Goal: Task Accomplishment & Management: Manage account settings

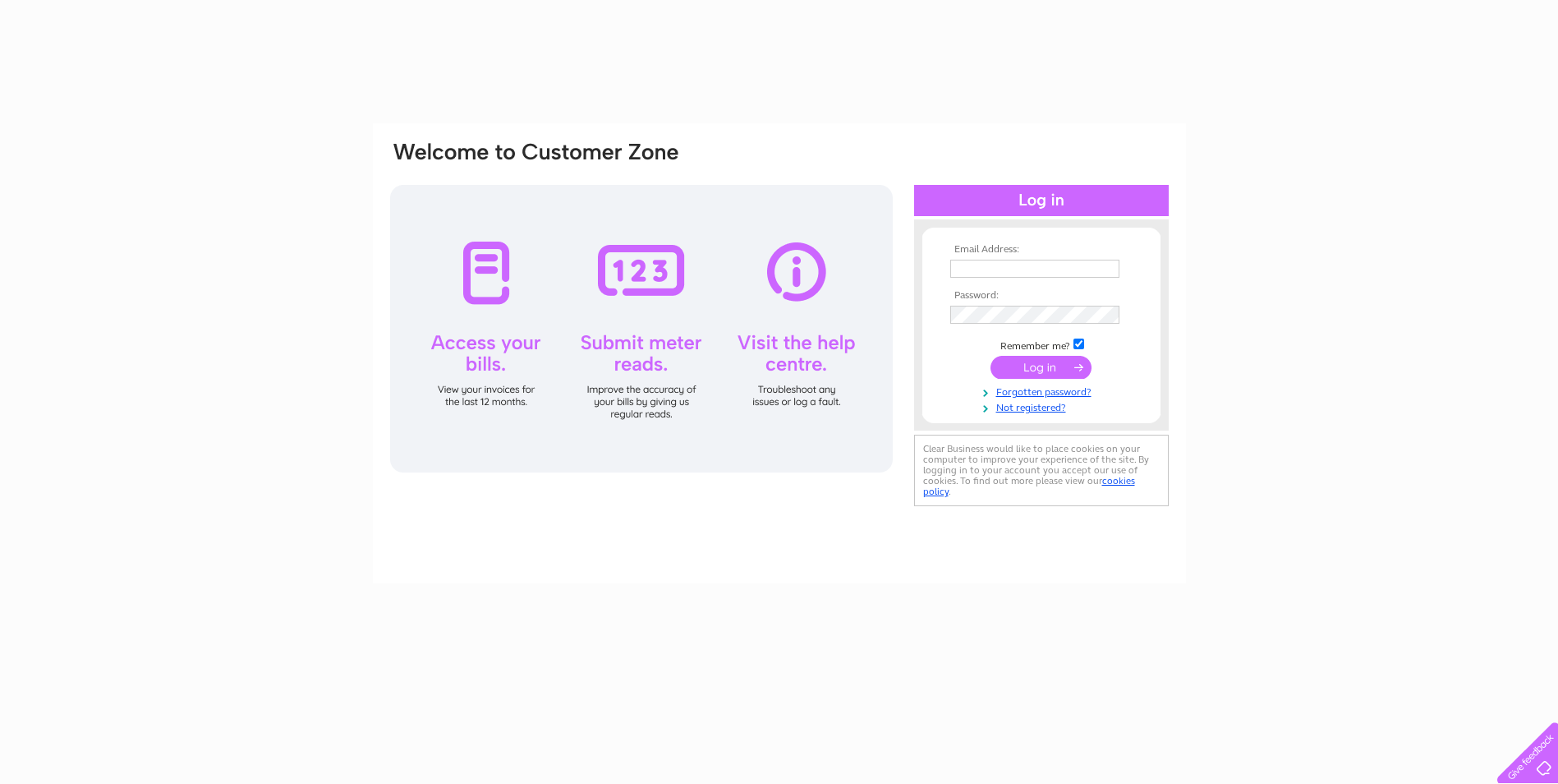
type input "[EMAIL_ADDRESS][DOMAIN_NAME]"
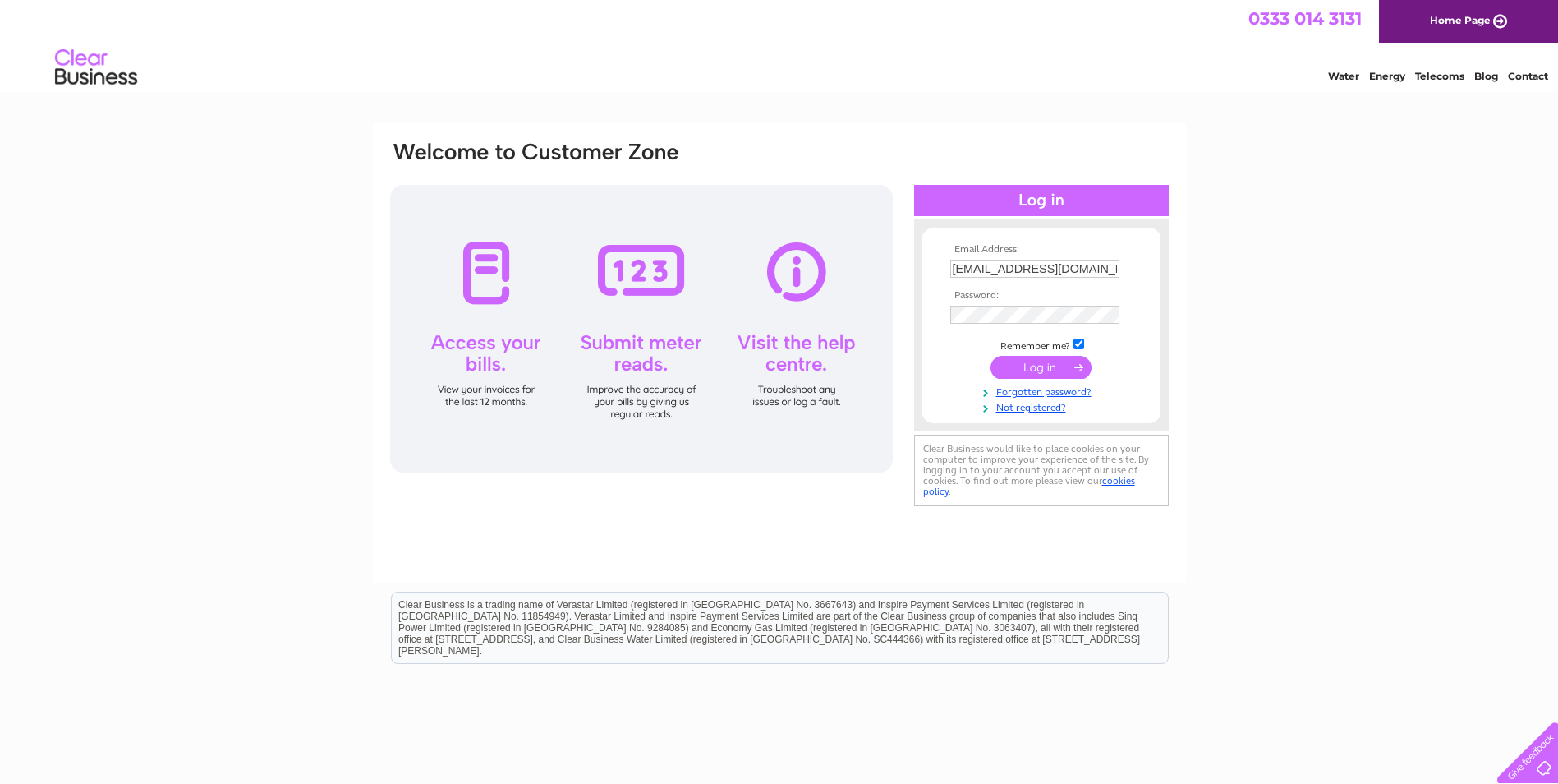
click at [1036, 364] on input "submit" at bounding box center [1041, 366] width 101 height 23
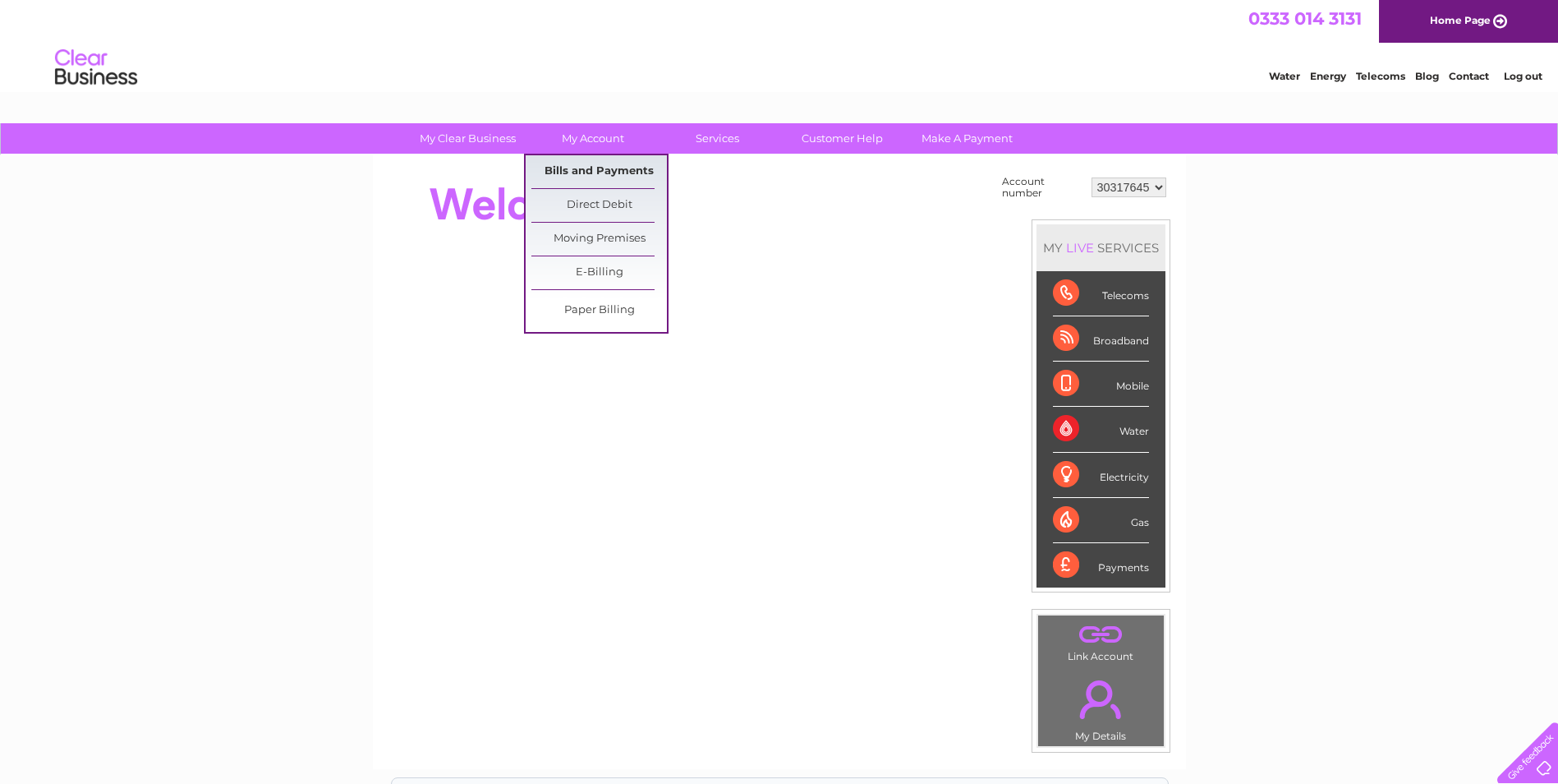
click at [573, 178] on link "Bills and Payments" at bounding box center [599, 171] width 136 height 33
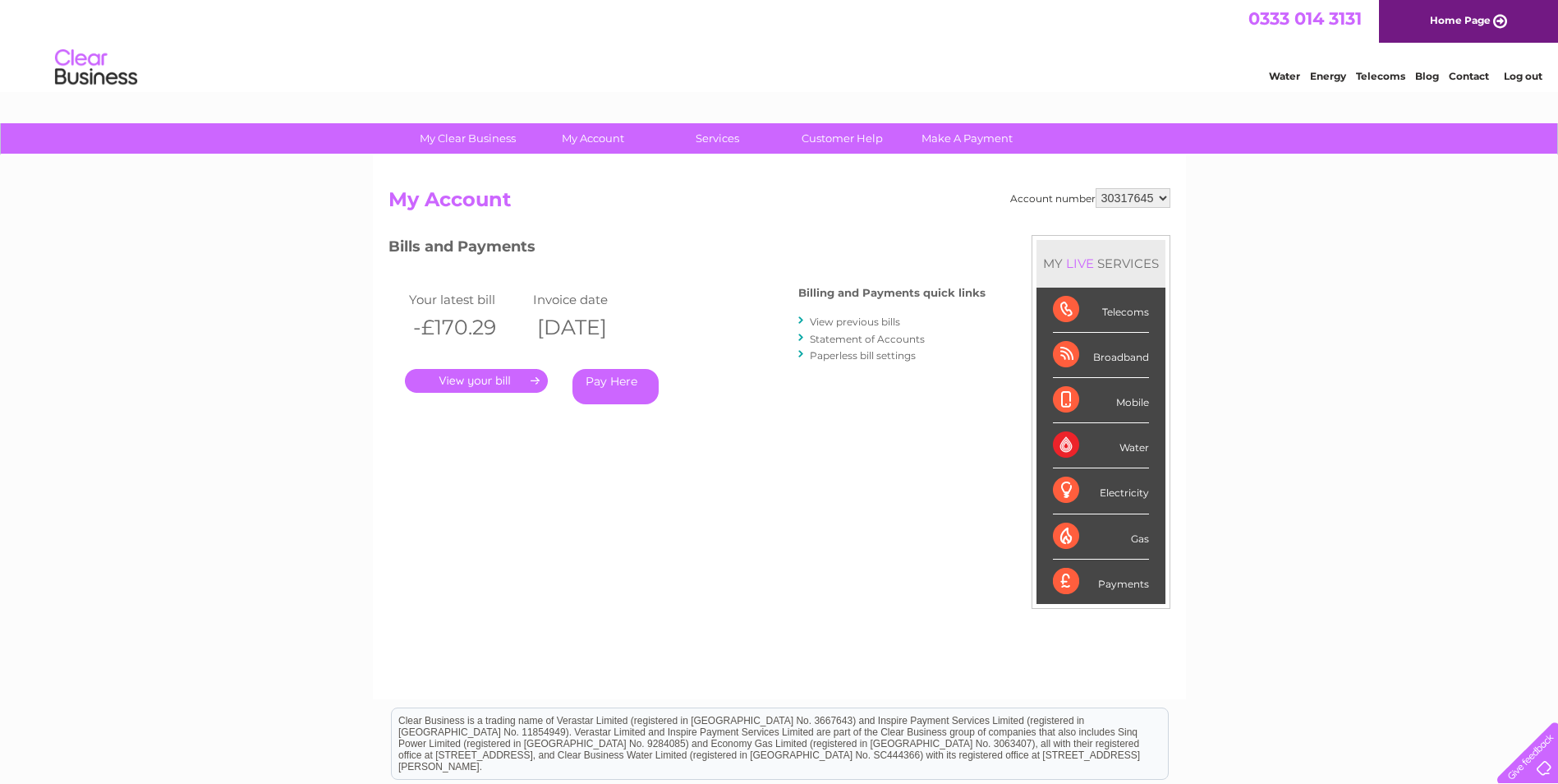
click at [458, 383] on link "." at bounding box center [476, 381] width 143 height 24
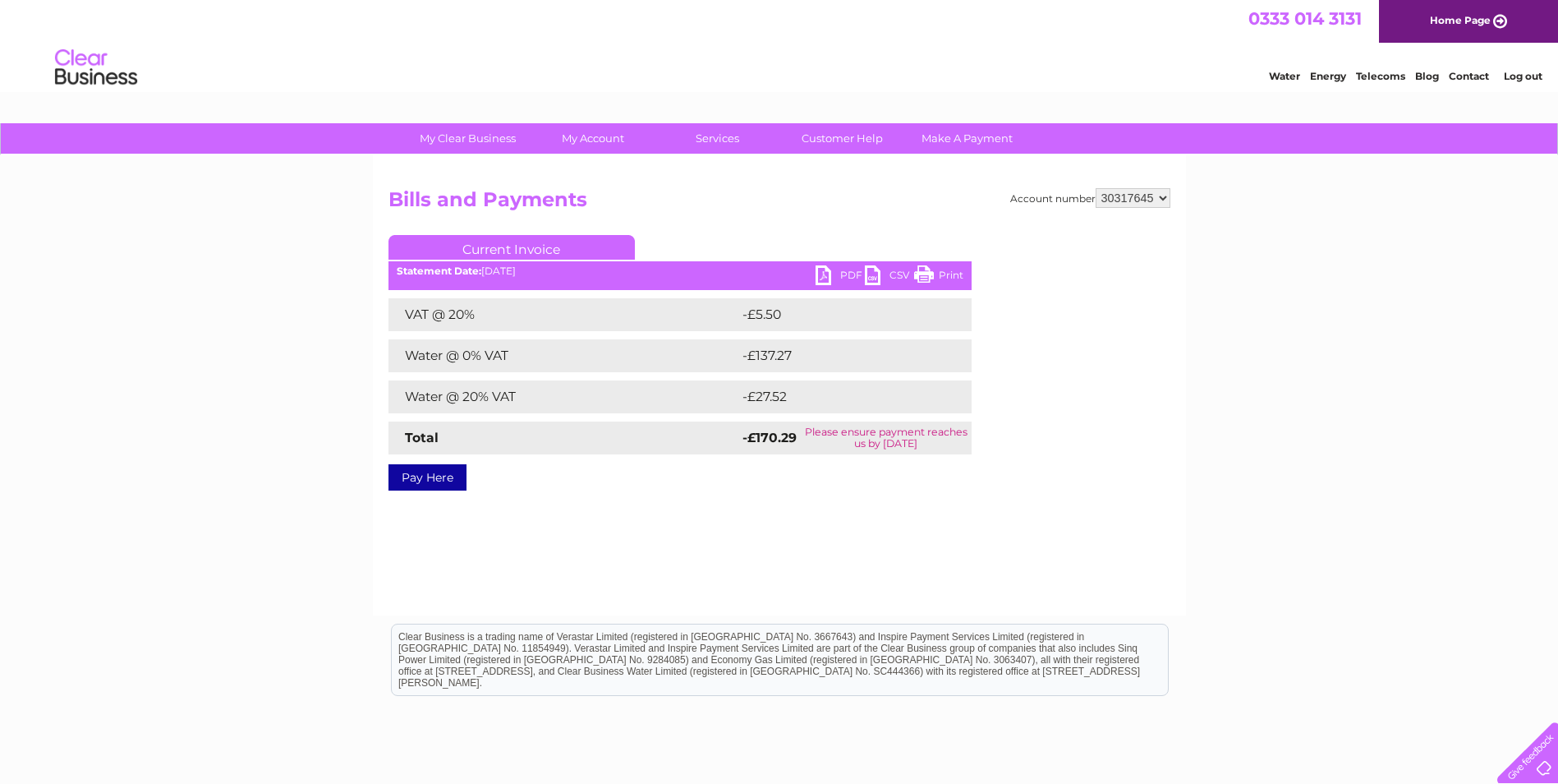
click at [818, 274] on link "PDF" at bounding box center [841, 277] width 49 height 24
